Goal: Task Accomplishment & Management: Use online tool/utility

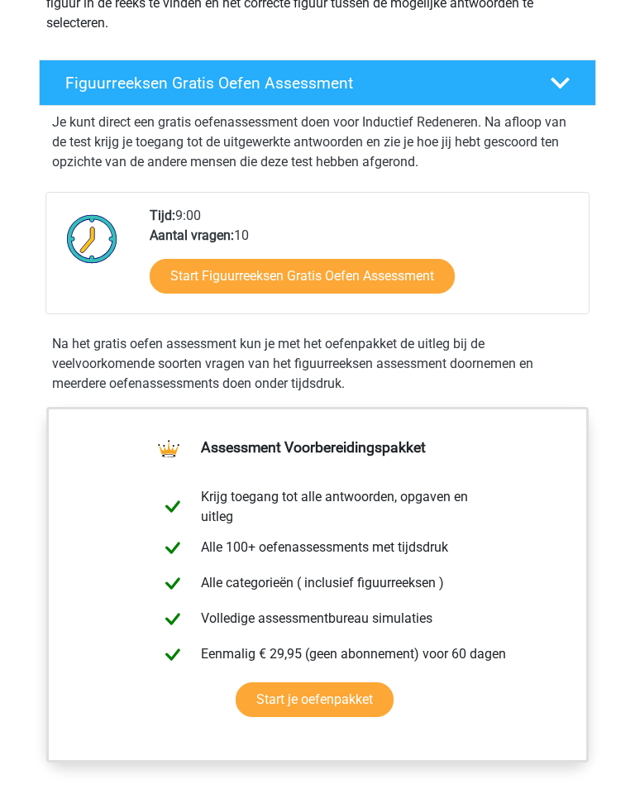
scroll to position [255, 0]
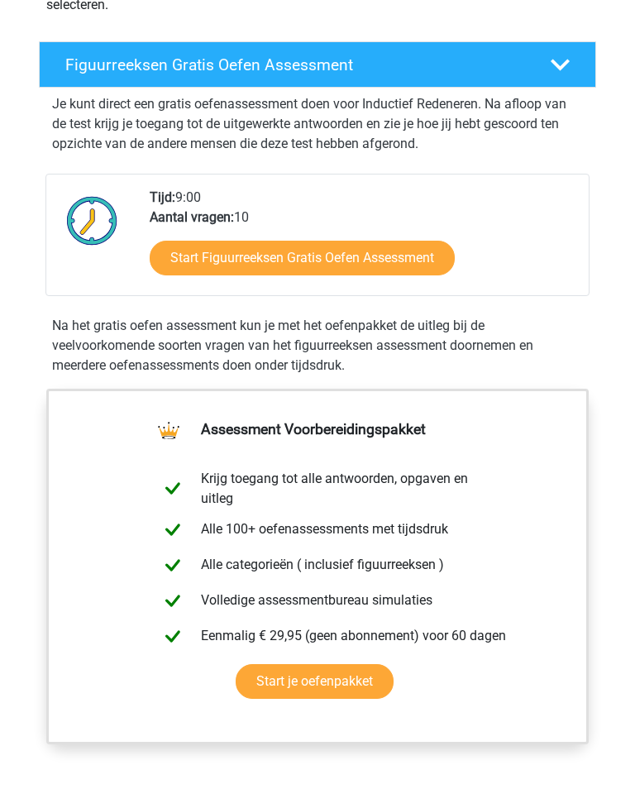
click at [281, 261] on link "Start Figuurreeksen Gratis Oefen Assessment" at bounding box center [302, 258] width 305 height 35
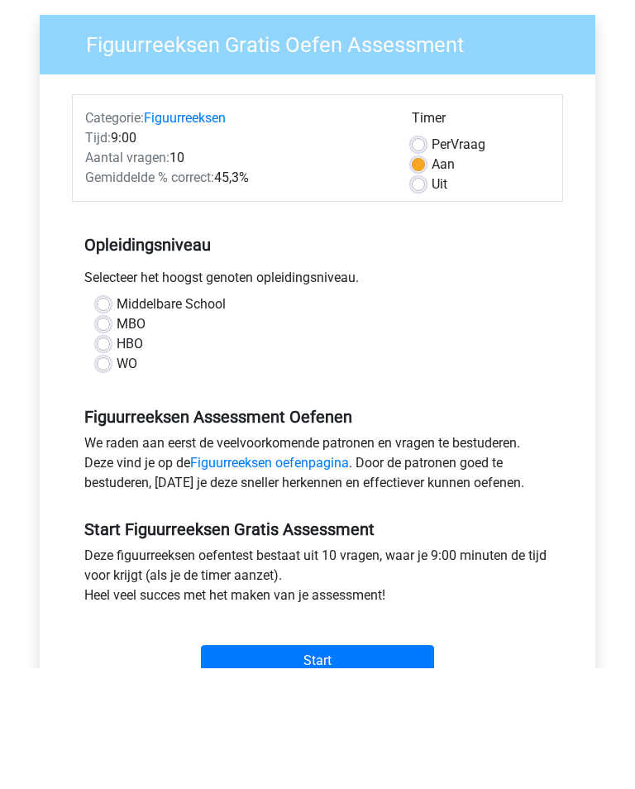
scroll to position [184, 0]
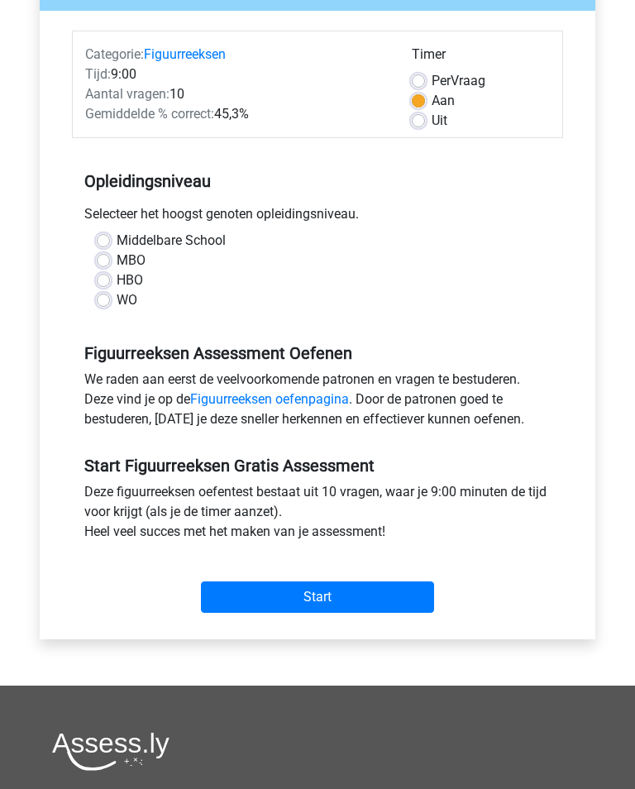
click at [117, 307] on label "WO" at bounding box center [127, 300] width 21 height 20
click at [105, 307] on input "WO" at bounding box center [103, 298] width 13 height 17
radio input "true"
click at [327, 603] on input "Start" at bounding box center [317, 596] width 233 height 31
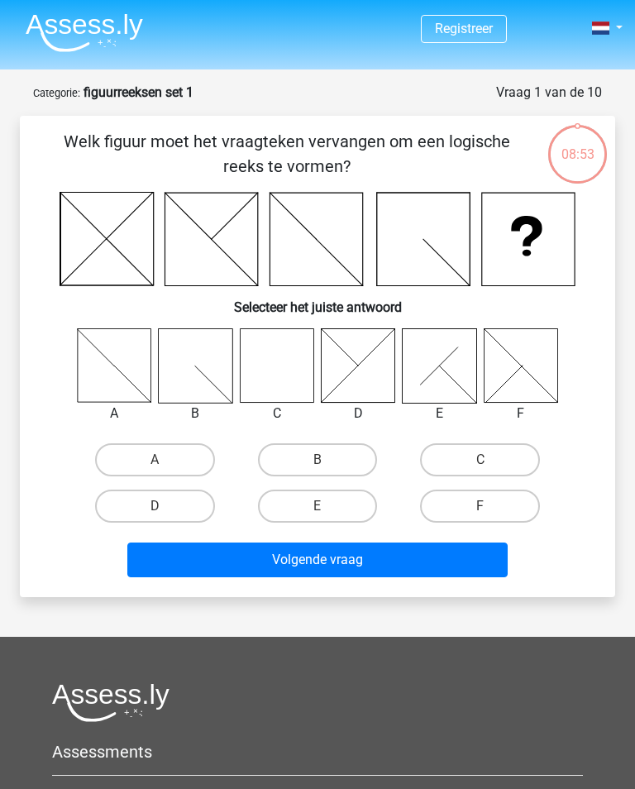
click at [289, 361] on icon at bounding box center [277, 366] width 74 height 74
click at [475, 464] on label "C" at bounding box center [480, 459] width 120 height 33
click at [480, 464] on input "C" at bounding box center [485, 465] width 11 height 11
radio input "true"
click at [347, 566] on button "Volgende vraag" at bounding box center [317, 559] width 380 height 35
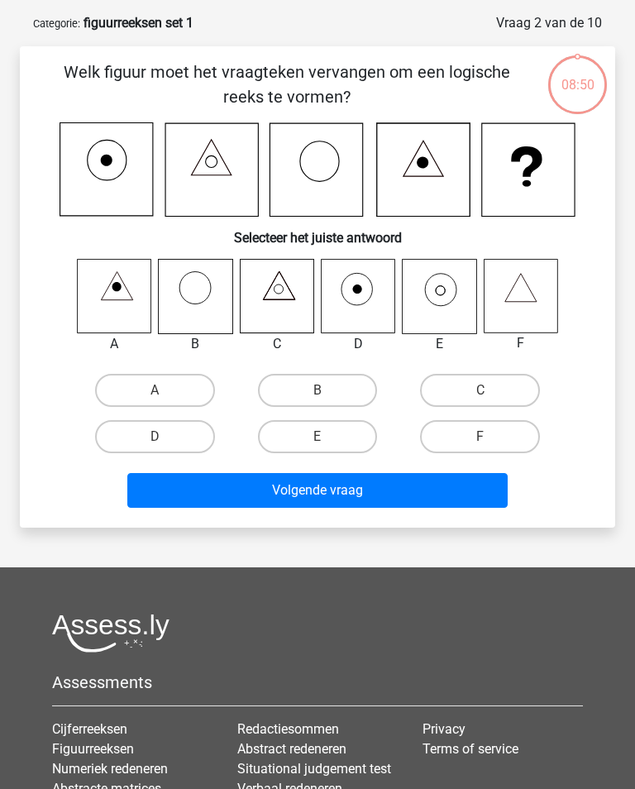
scroll to position [83, 0]
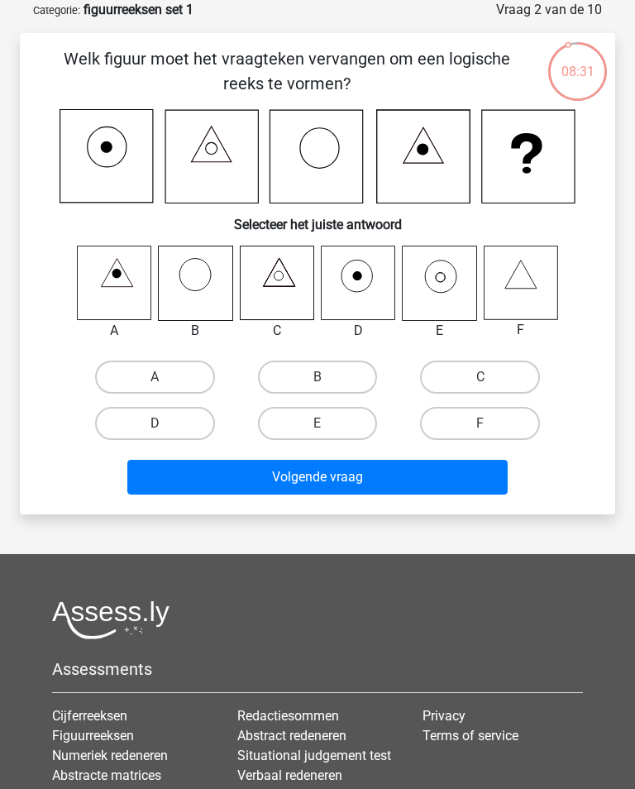
click at [161, 423] on input "D" at bounding box center [160, 428] width 11 height 11
radio input "true"
click at [342, 480] on button "Volgende vraag" at bounding box center [317, 477] width 380 height 35
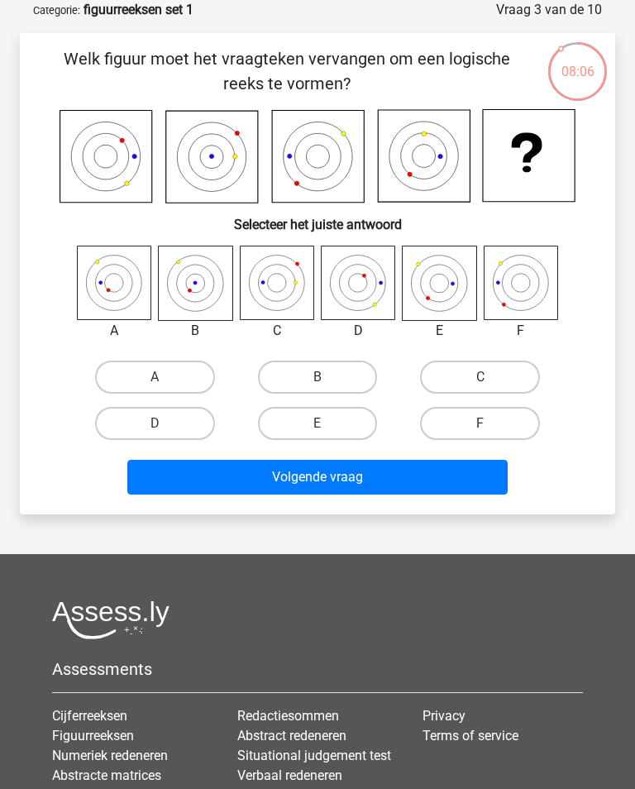
click at [480, 376] on label "C" at bounding box center [480, 377] width 120 height 33
click at [480, 377] on input "C" at bounding box center [485, 382] width 11 height 11
radio input "true"
click at [352, 474] on button "Volgende vraag" at bounding box center [317, 477] width 380 height 35
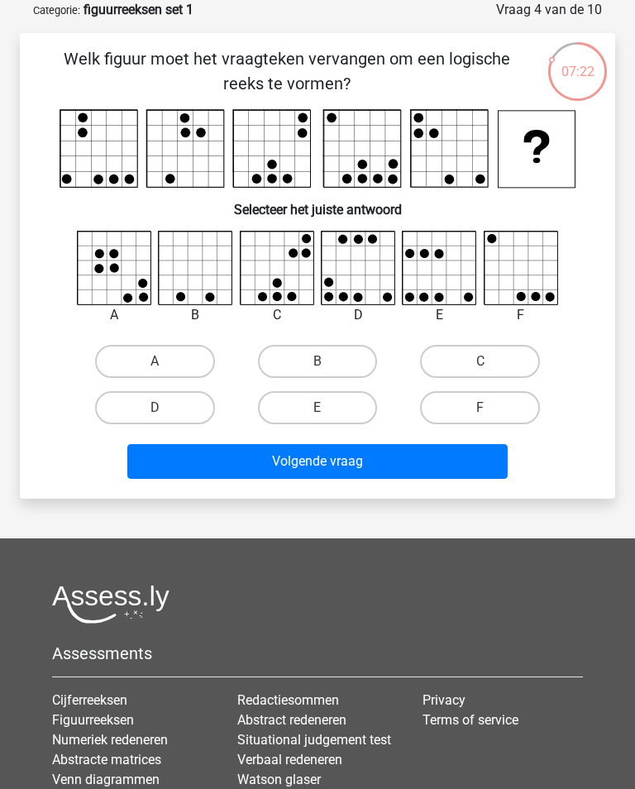
click at [327, 358] on label "B" at bounding box center [318, 361] width 120 height 33
click at [327, 361] on input "B" at bounding box center [323, 366] width 11 height 11
radio input "true"
click at [331, 475] on button "Volgende vraag" at bounding box center [317, 461] width 380 height 35
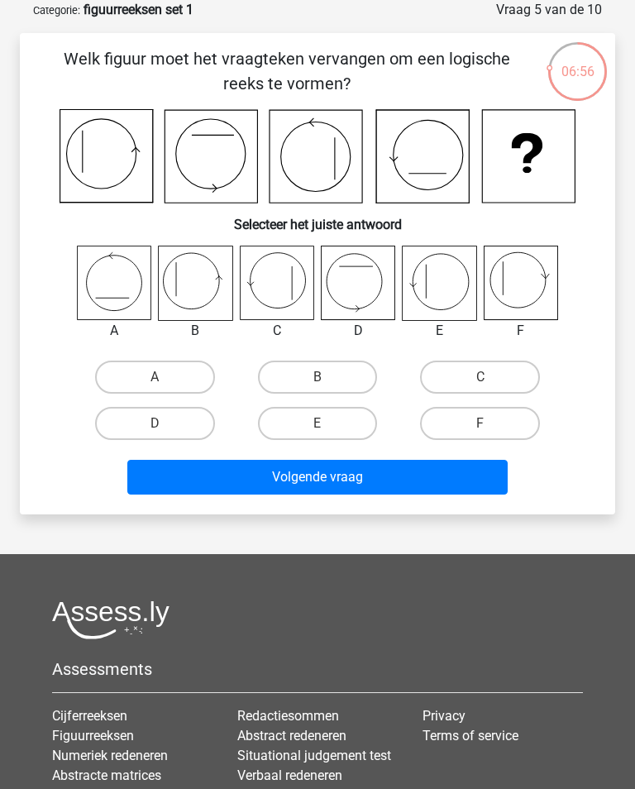
click at [480, 437] on label "F" at bounding box center [480, 423] width 120 height 33
click at [480, 434] on input "F" at bounding box center [485, 428] width 11 height 11
radio input "true"
click at [405, 471] on button "Volgende vraag" at bounding box center [317, 477] width 380 height 35
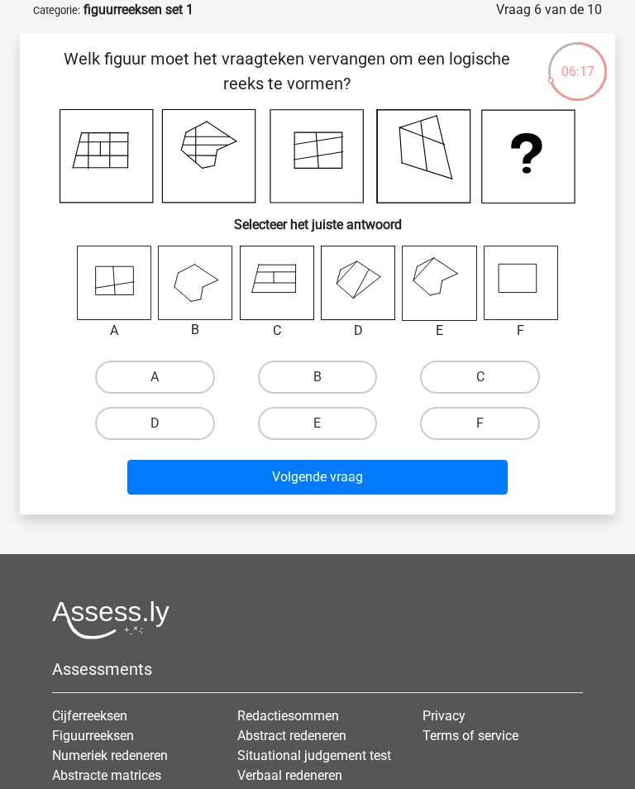
click at [476, 379] on label "C" at bounding box center [480, 377] width 120 height 33
click at [480, 379] on input "C" at bounding box center [485, 382] width 11 height 11
radio input "true"
click at [345, 473] on button "Volgende vraag" at bounding box center [317, 477] width 380 height 35
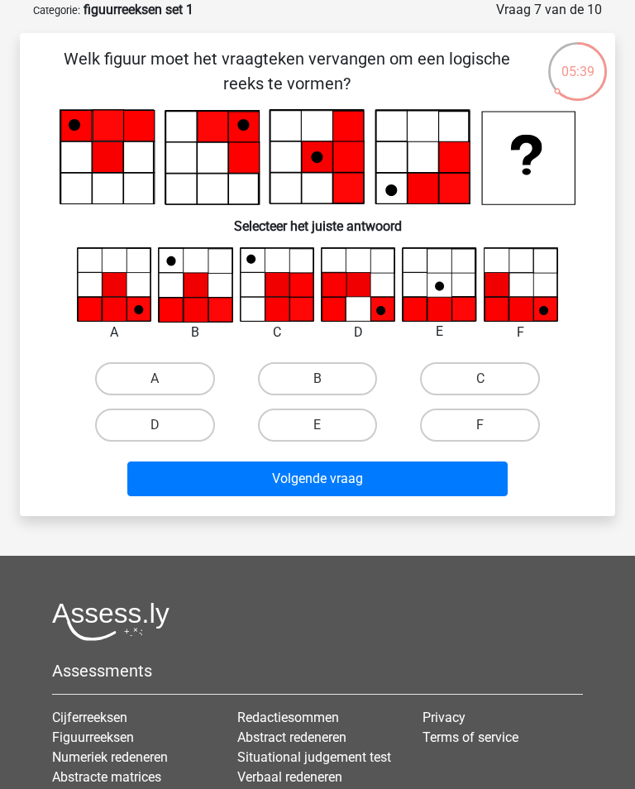
click at [159, 376] on label "A" at bounding box center [155, 378] width 120 height 33
click at [159, 379] on input "A" at bounding box center [160, 384] width 11 height 11
radio input "true"
click at [341, 491] on button "Volgende vraag" at bounding box center [317, 478] width 380 height 35
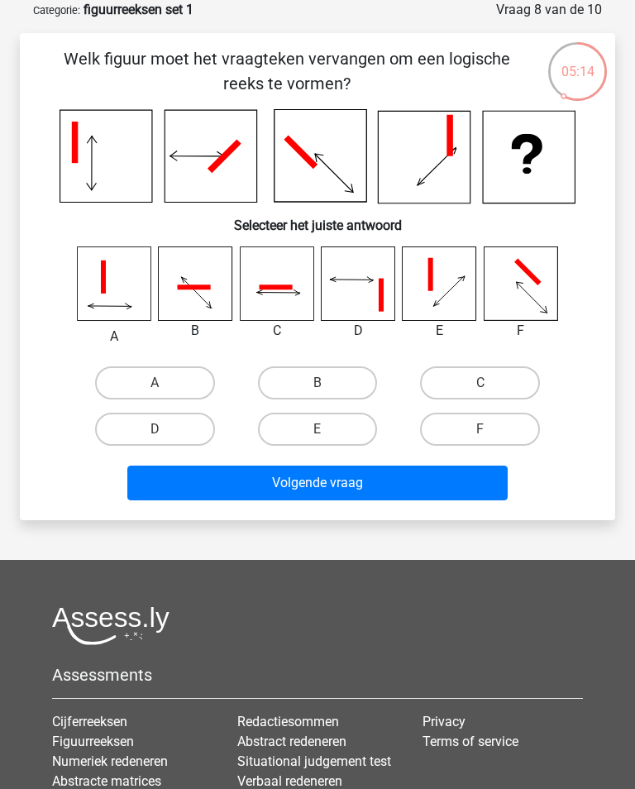
click at [491, 436] on input "F" at bounding box center [485, 434] width 11 height 11
radio input "true"
click at [356, 484] on button "Volgende vraag" at bounding box center [317, 483] width 380 height 35
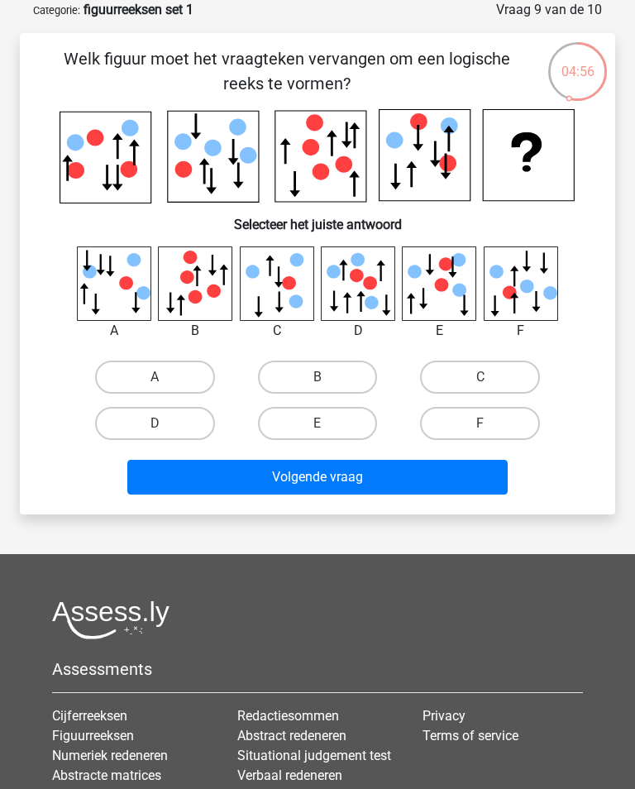
click at [478, 384] on label "C" at bounding box center [480, 377] width 120 height 33
click at [480, 384] on input "C" at bounding box center [485, 382] width 11 height 11
radio input "true"
click at [365, 471] on button "Volgende vraag" at bounding box center [317, 477] width 380 height 35
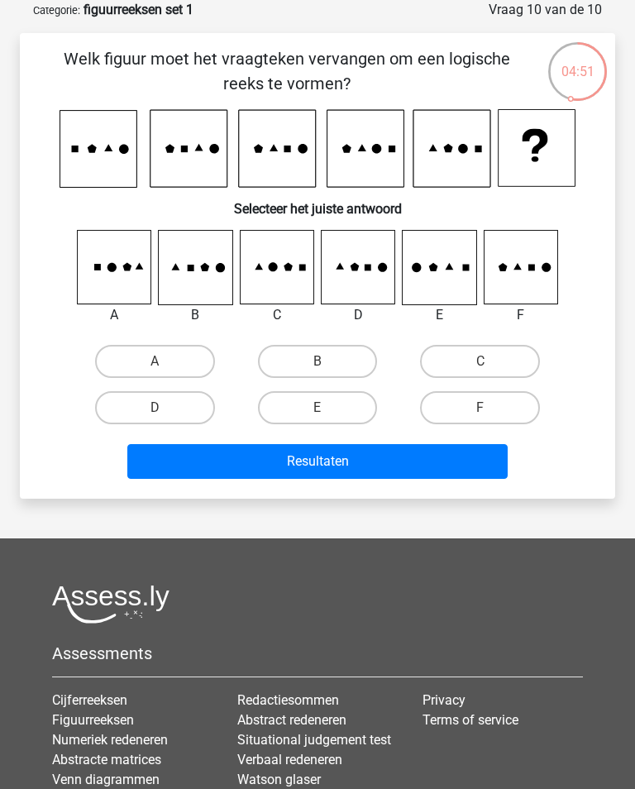
click at [478, 411] on label "F" at bounding box center [480, 407] width 120 height 33
click at [480, 411] on input "F" at bounding box center [485, 413] width 11 height 11
radio input "true"
click at [375, 466] on button "Resultaten" at bounding box center [317, 461] width 380 height 35
